Goal: Communication & Community: Answer question/provide support

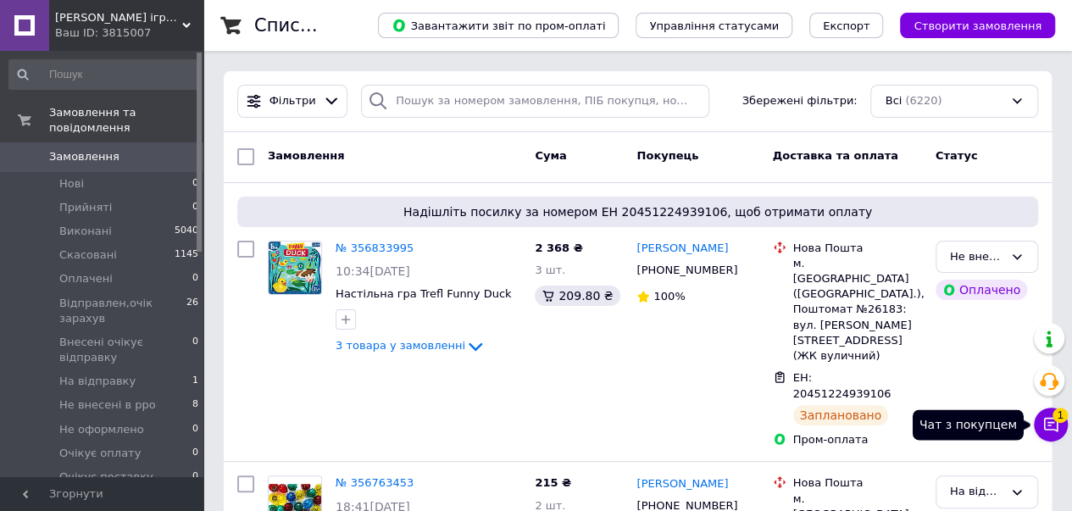
click at [1051, 431] on icon at bounding box center [1050, 424] width 17 height 17
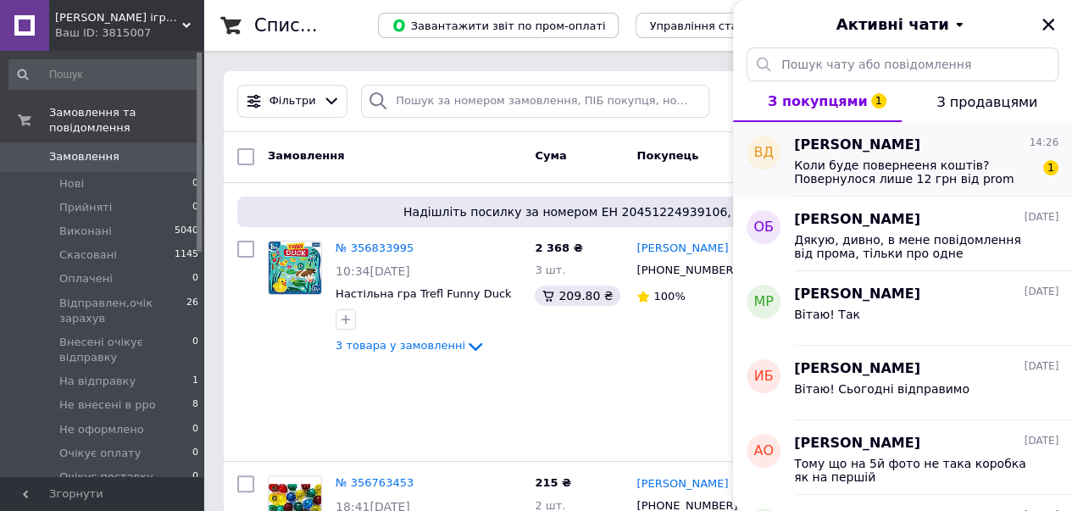
click at [830, 172] on span "Коли буде повернееня коштів? Повернулося лише 12 грн від prom" at bounding box center [914, 171] width 241 height 27
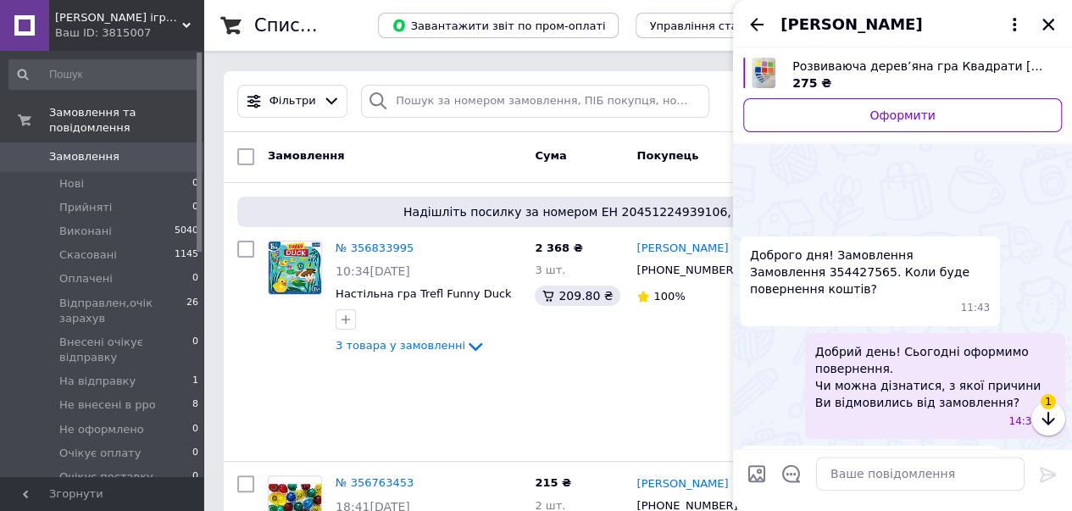
scroll to position [333, 0]
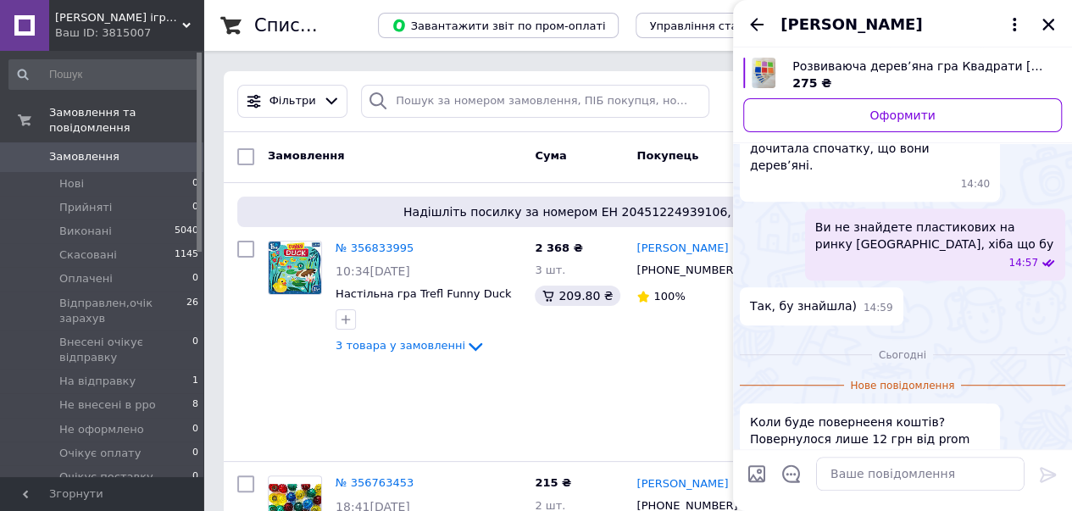
click at [773, 70] on img "Переглянути товар" at bounding box center [763, 73] width 25 height 31
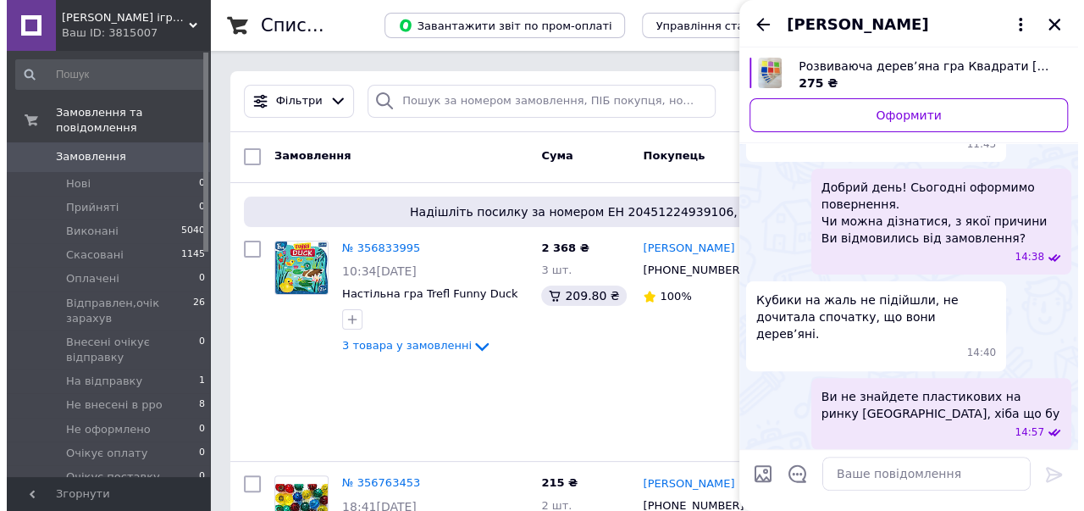
scroll to position [0, 0]
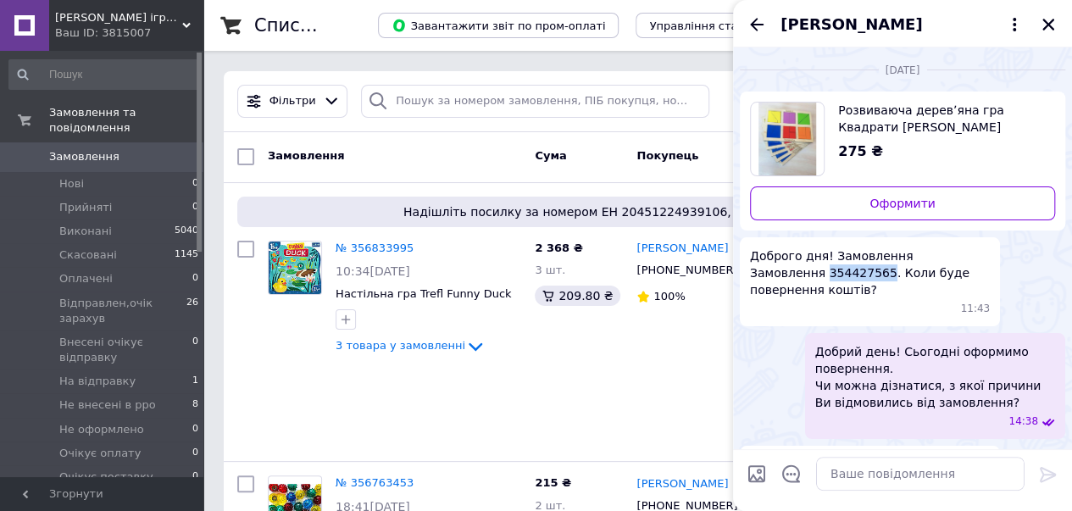
drag, startPoint x: 807, startPoint y: 270, endPoint x: 744, endPoint y: 275, distance: 62.9
click at [744, 275] on div "Доброго дня! Замовлення Замовлення 354427565. Коли буде повернення коштів? 11:43" at bounding box center [870, 281] width 260 height 89
copy span "354427565"
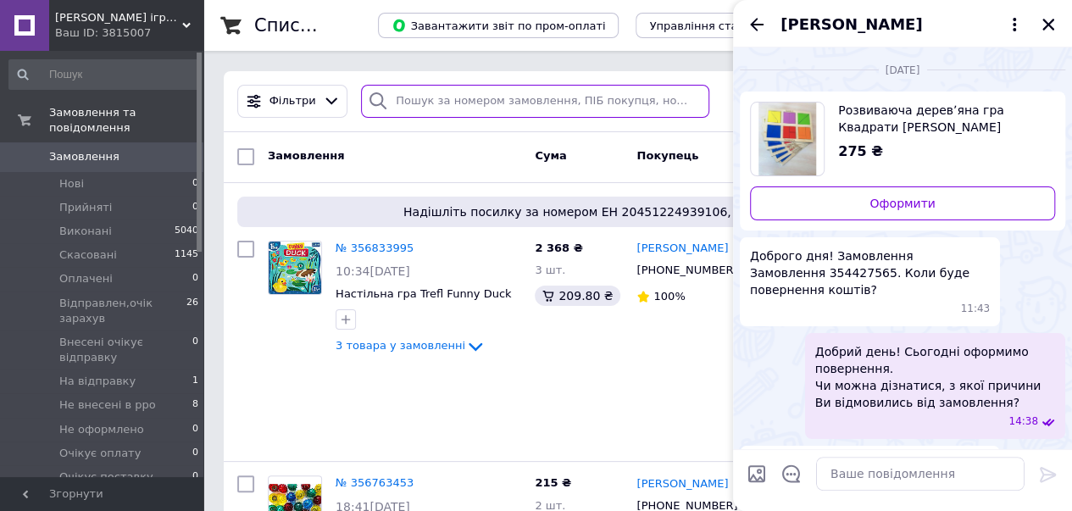
paste input "354427565"
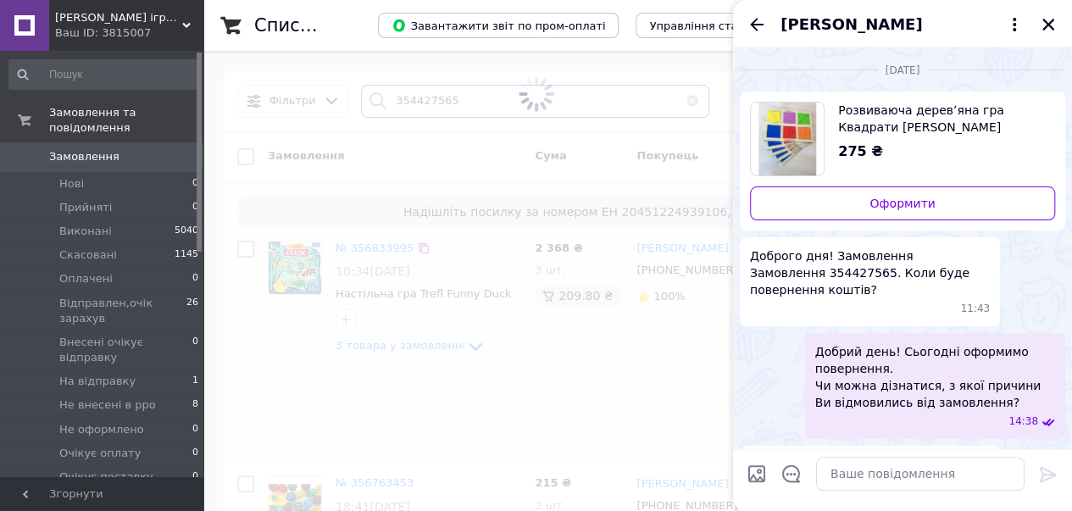
type input "354427565"
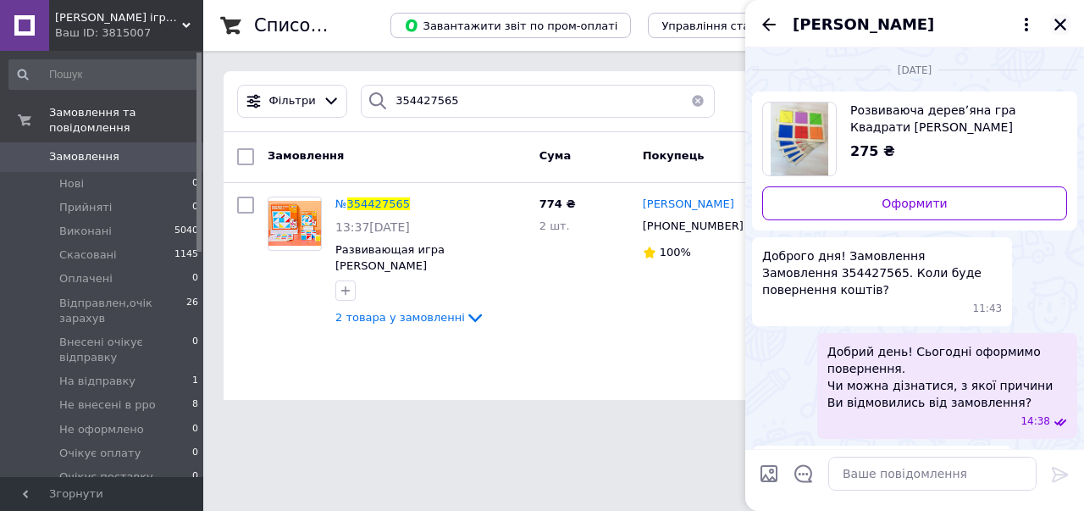
click at [1065, 17] on icon "Закрити" at bounding box center [1060, 24] width 15 height 15
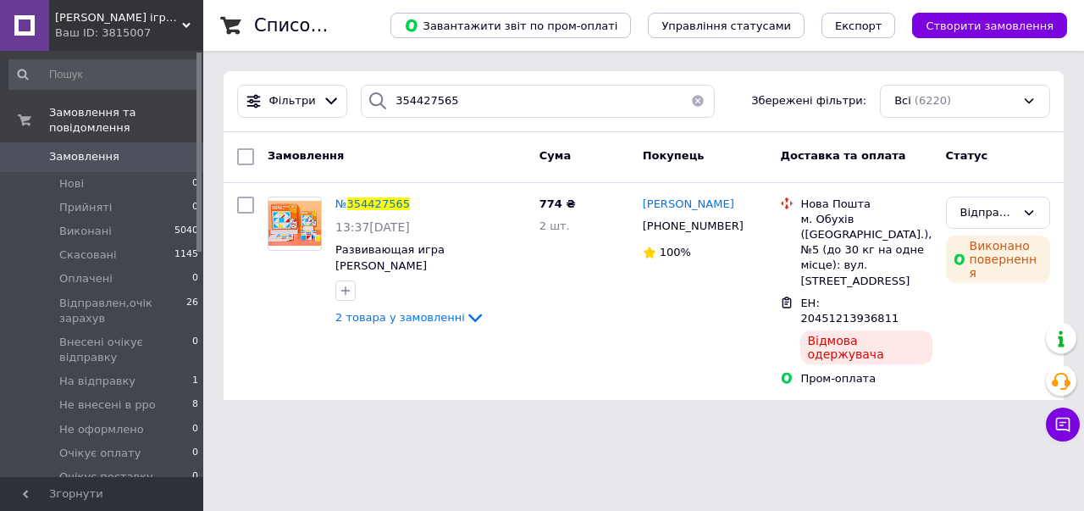
click at [1084, 420] on html "[PERSON_NAME] іграшки: твори, грай, розвивай, читай Ваш ID: 3815007 Сайт Тигрич…" at bounding box center [542, 210] width 1084 height 420
click at [1062, 430] on icon at bounding box center [1064, 425] width 14 height 14
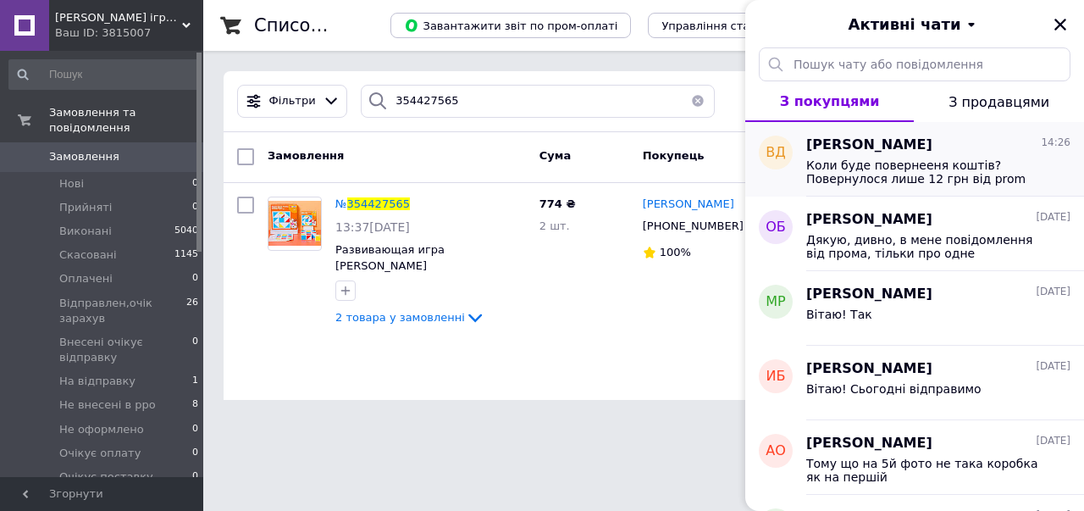
click at [895, 169] on span "Коли буде повернееня коштів? Повернулося лише 12 грн від prom" at bounding box center [927, 171] width 241 height 27
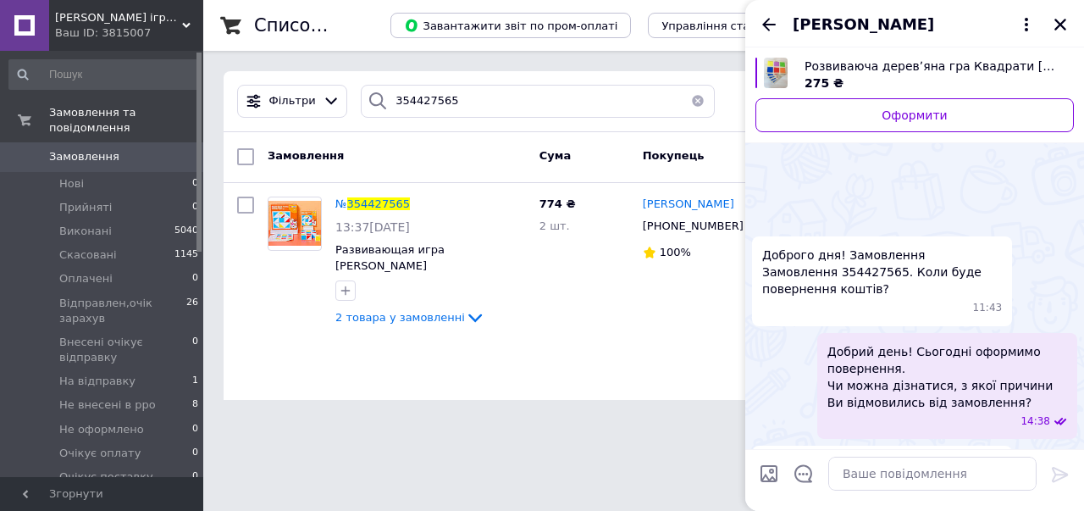
scroll to position [305, 0]
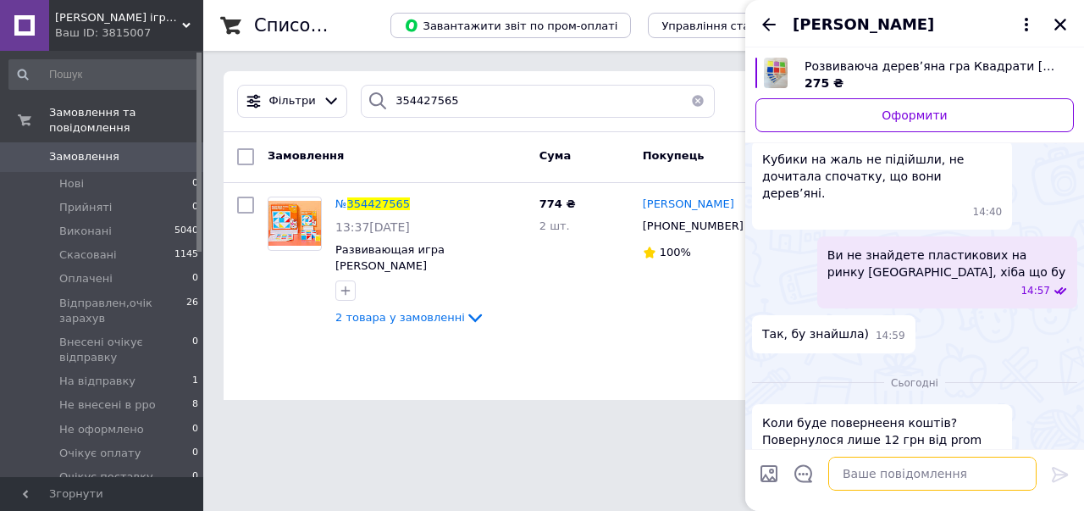
click at [880, 475] on textarea at bounding box center [933, 474] width 208 height 34
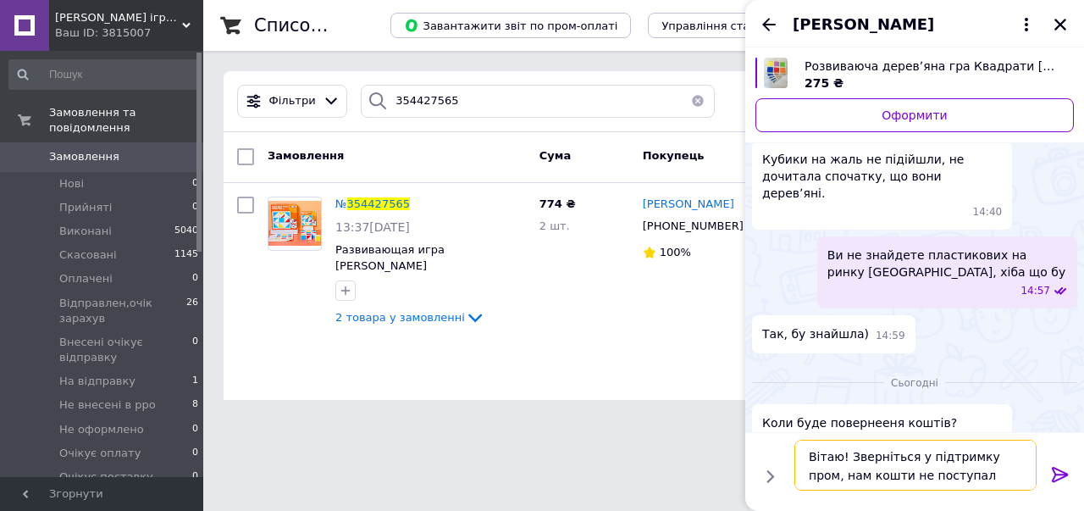
type textarea "Вітаю! Зверніться у підтримку пром, нам кошти не поступали"
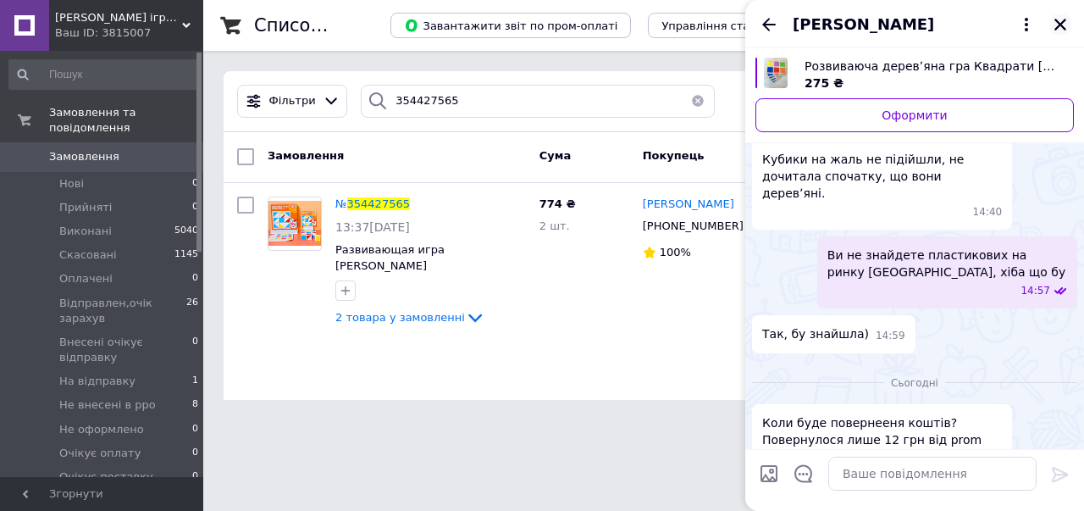
click at [1062, 25] on icon "Закрити" at bounding box center [1061, 25] width 12 height 12
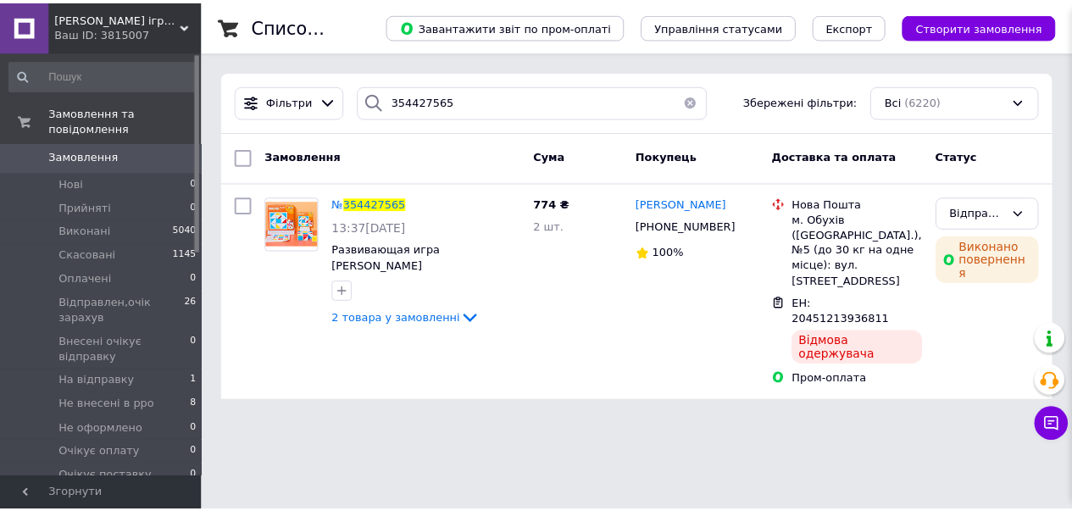
scroll to position [341, 0]
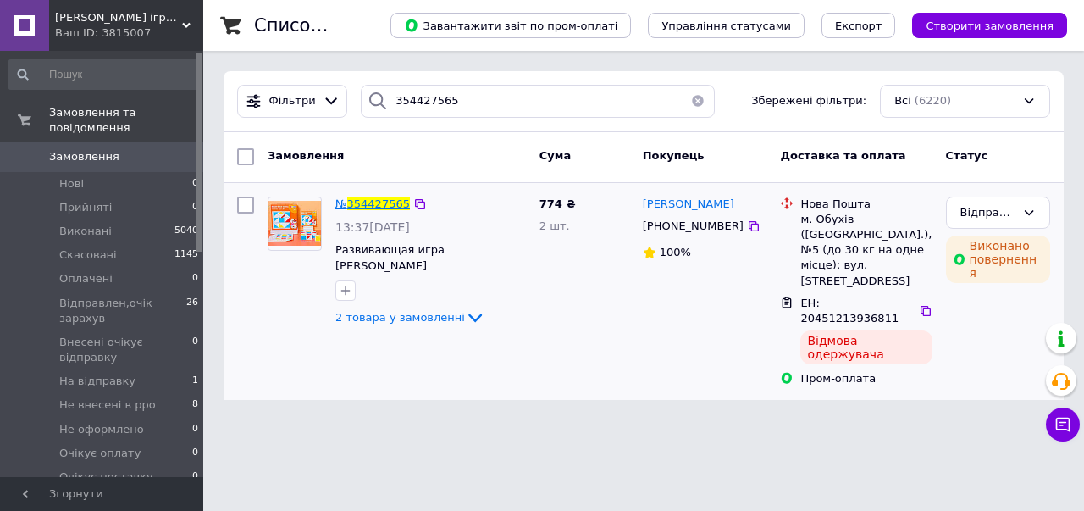
click at [361, 198] on span "354427565" at bounding box center [378, 203] width 63 height 13
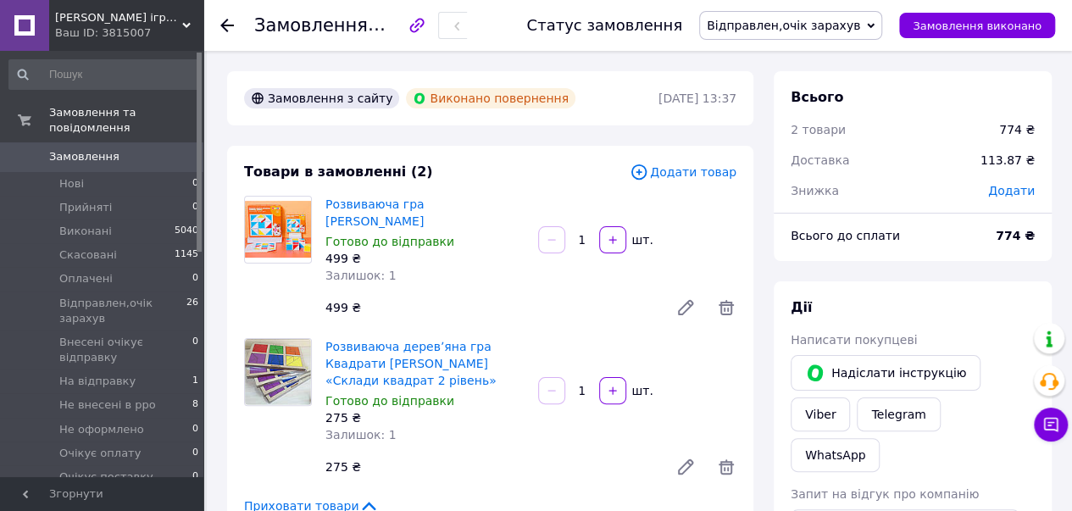
scroll to position [188, 0]
click at [97, 121] on link "Замовлення та повідомлення" at bounding box center [104, 120] width 208 height 44
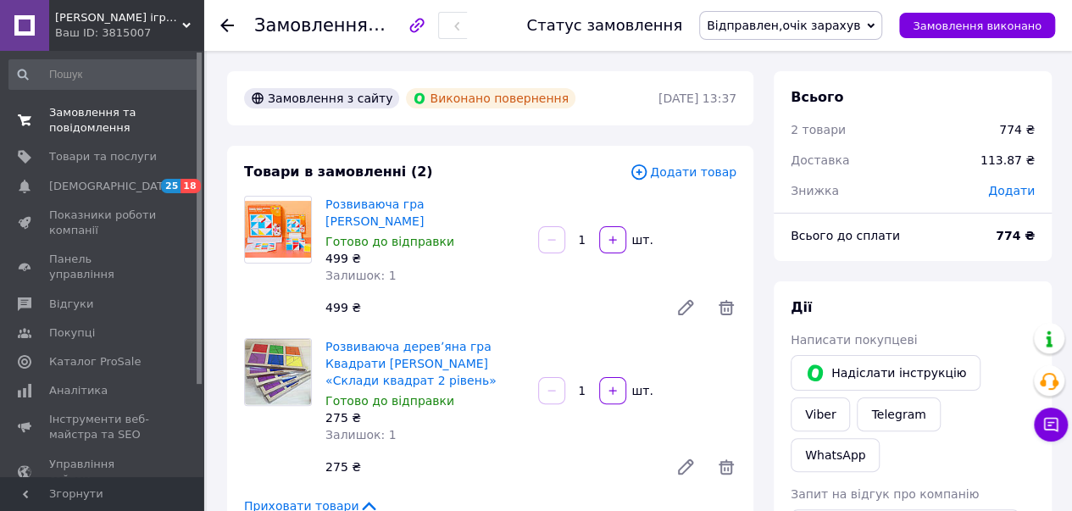
click at [77, 119] on span "Замовлення та повідомлення" at bounding box center [103, 120] width 108 height 31
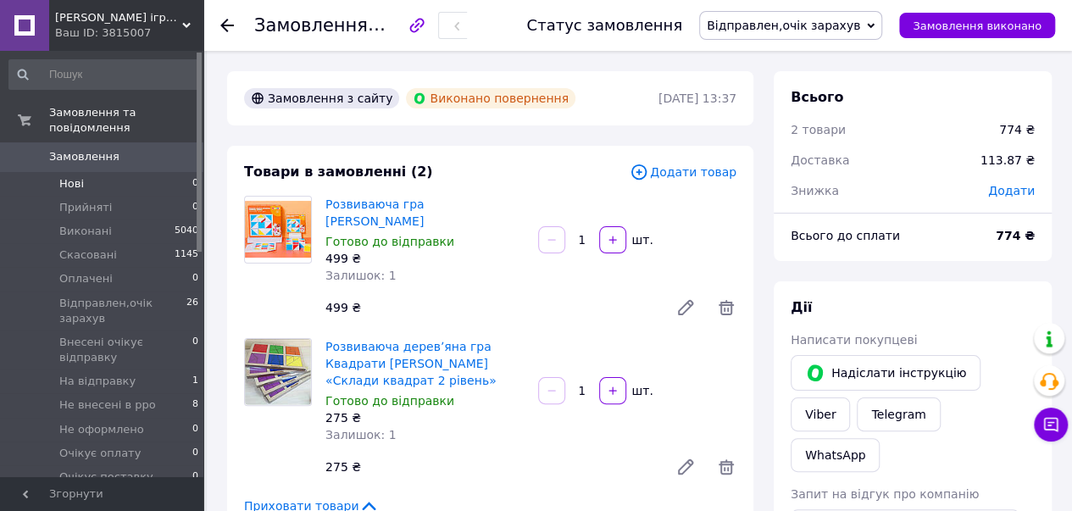
click at [92, 172] on li "Нові 0" at bounding box center [104, 184] width 208 height 24
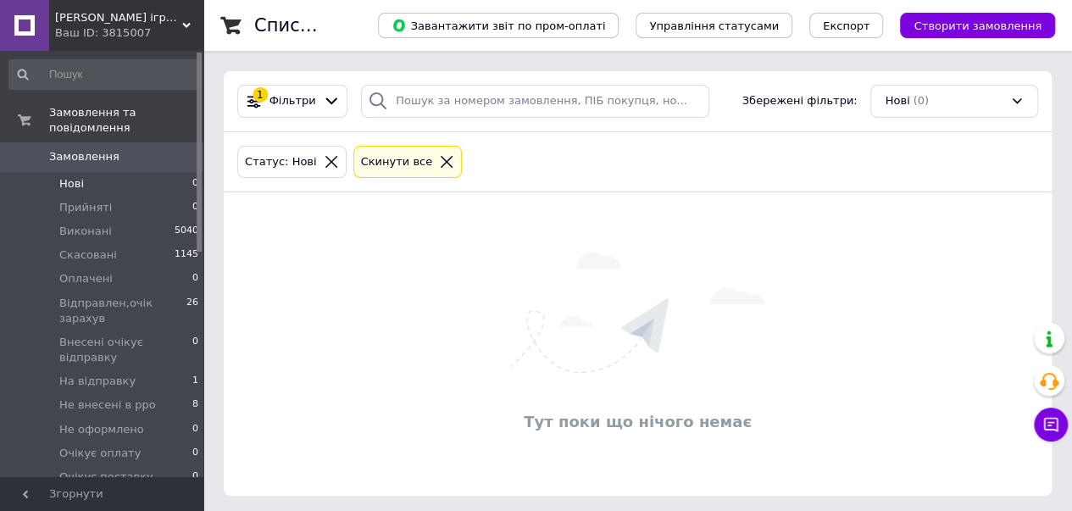
click at [84, 149] on span "Замовлення" at bounding box center [84, 156] width 70 height 15
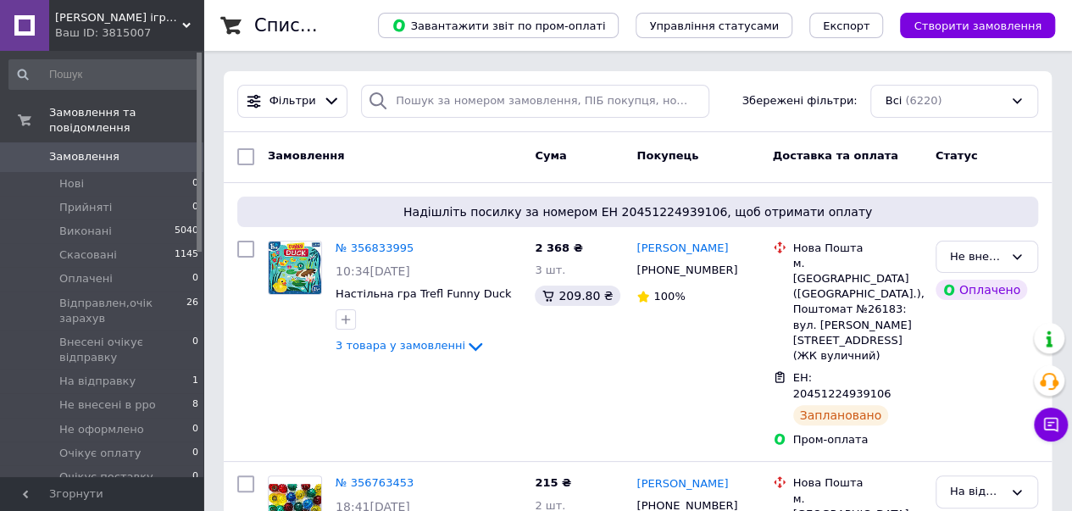
click at [142, 142] on link "Замовлення 0" at bounding box center [104, 156] width 208 height 29
